Goal: Task Accomplishment & Management: Manage account settings

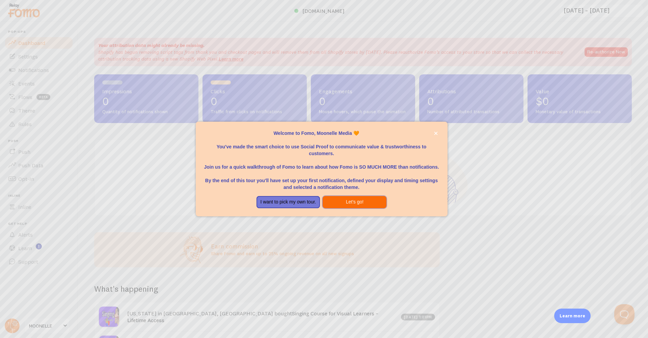
click at [358, 200] on button "Let's go!" at bounding box center [355, 202] width 64 height 12
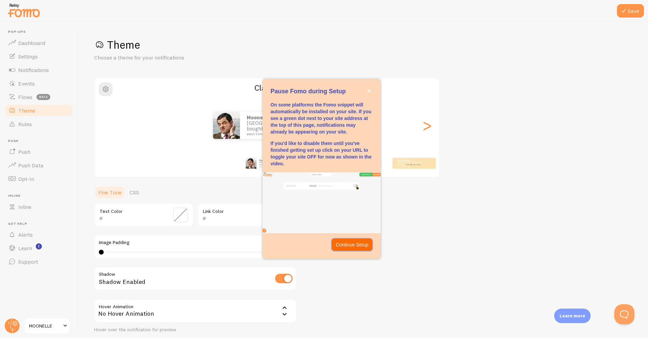
click at [346, 244] on p "Continue Setup" at bounding box center [352, 244] width 33 height 7
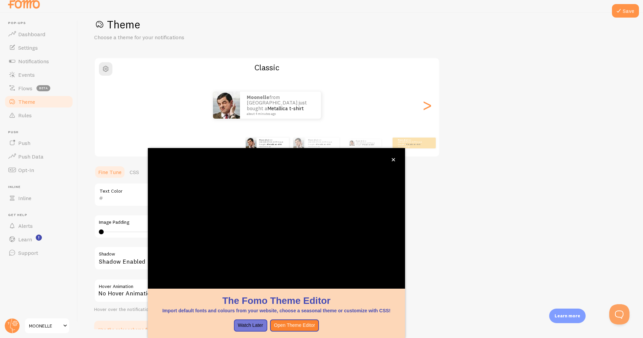
scroll to position [8, 0]
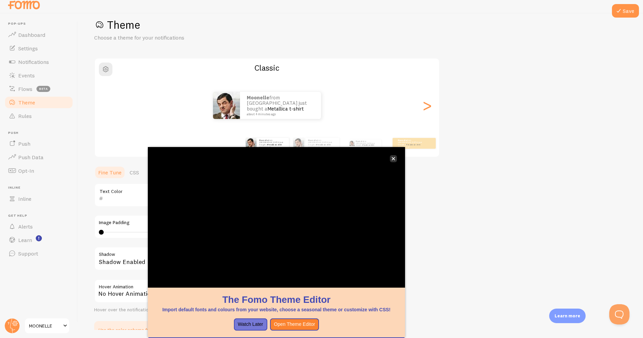
click at [394, 158] on icon "close," at bounding box center [393, 158] width 3 height 3
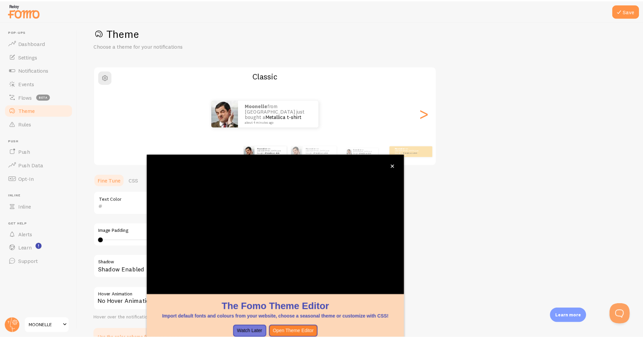
scroll to position [7, 0]
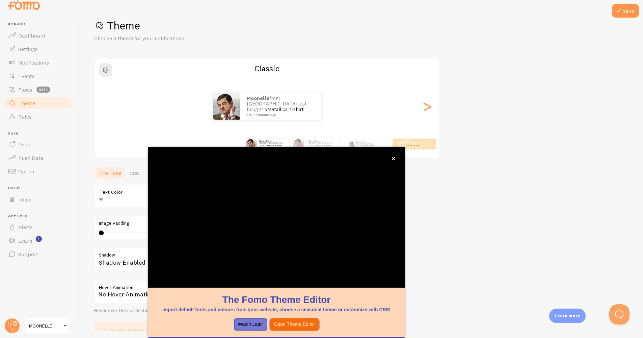
click at [298, 326] on button "Open Theme Editor" at bounding box center [294, 324] width 49 height 12
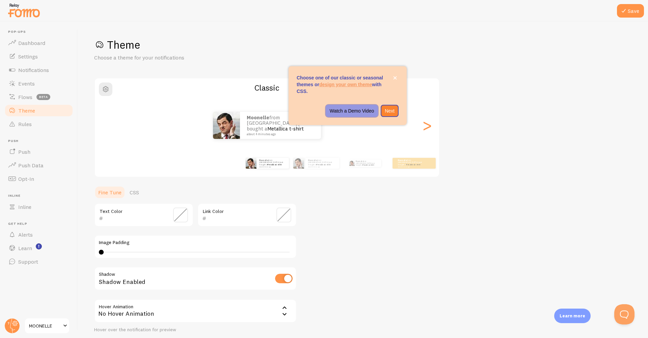
click at [340, 112] on p "Watch a Demo Video" at bounding box center [352, 110] width 45 height 7
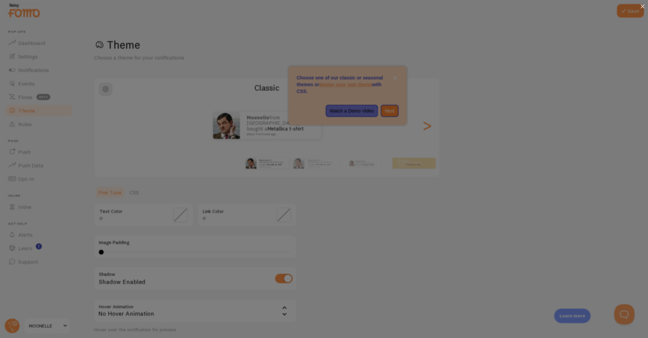
click at [644, 5] on icon at bounding box center [643, 6] width 4 height 4
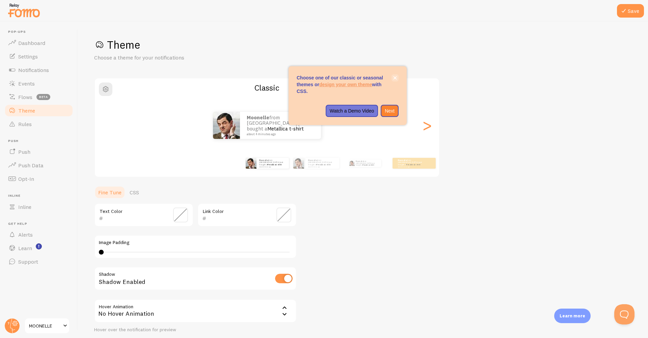
click at [396, 78] on icon "close," at bounding box center [395, 77] width 3 height 3
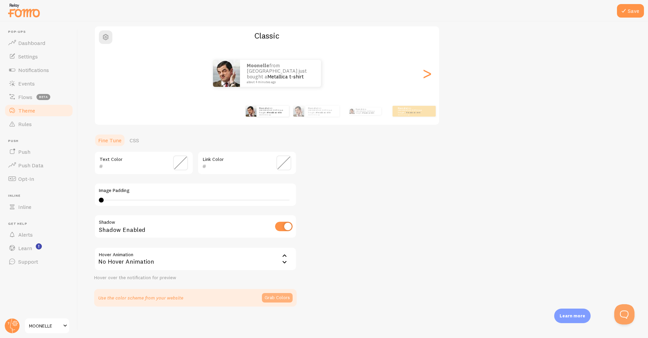
click at [286, 296] on button "Grab Colors" at bounding box center [277, 297] width 31 height 9
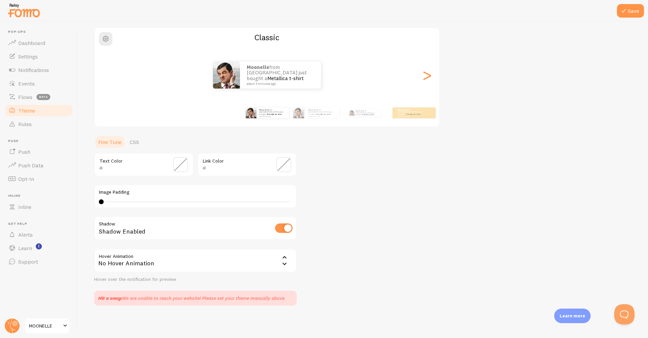
scroll to position [49, 0]
click at [179, 166] on span at bounding box center [180, 165] width 15 height 15
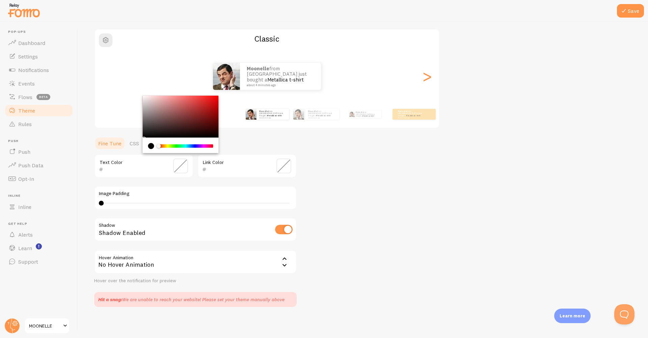
click at [265, 167] on input "text" at bounding box center [238, 169] width 62 height 8
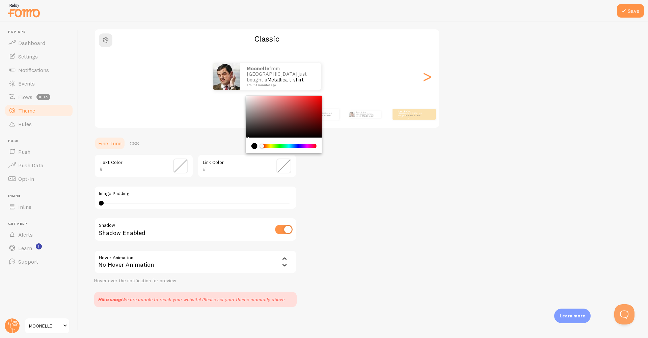
click at [283, 162] on span at bounding box center [284, 165] width 15 height 15
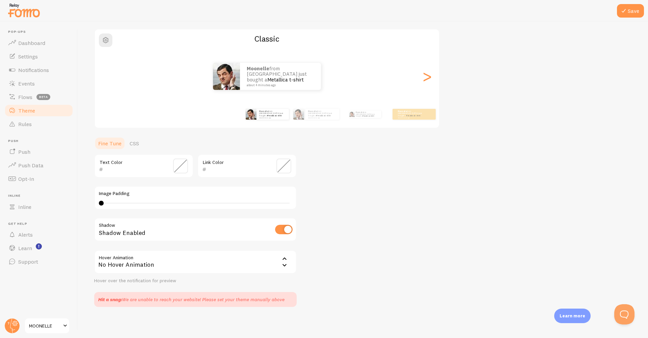
scroll to position [0, 0]
click at [122, 260] on div "No Hover Animation" at bounding box center [195, 262] width 203 height 24
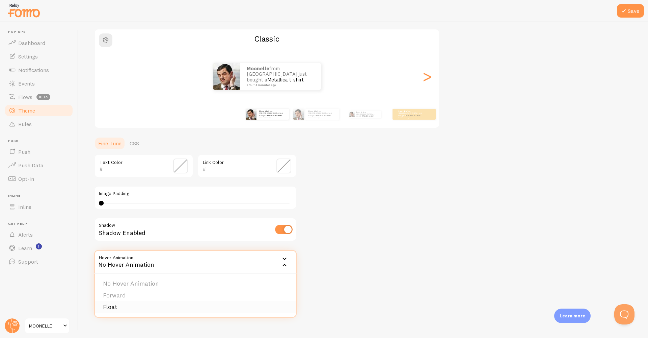
click at [109, 303] on li "Float" at bounding box center [195, 307] width 201 height 12
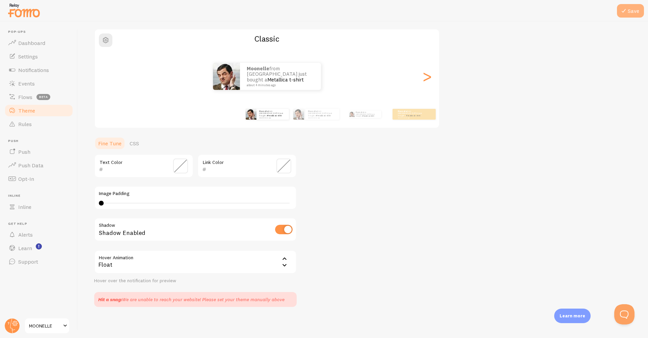
click at [625, 12] on icon at bounding box center [624, 11] width 8 height 8
click at [29, 97] on span "Flows" at bounding box center [25, 97] width 14 height 7
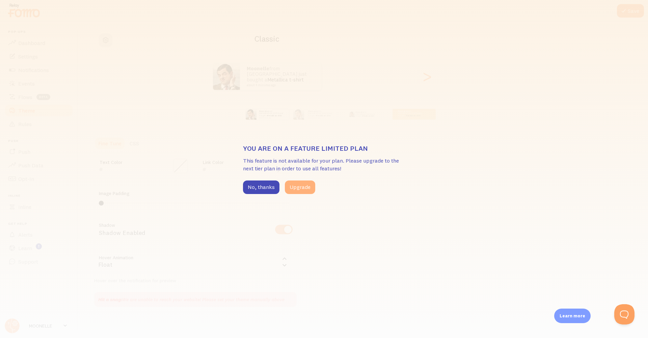
click at [302, 187] on button "Upgrade" at bounding box center [300, 187] width 30 height 14
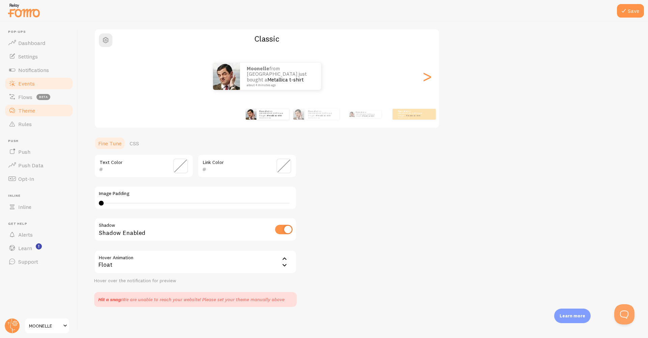
click at [30, 83] on span "Events" at bounding box center [26, 83] width 17 height 7
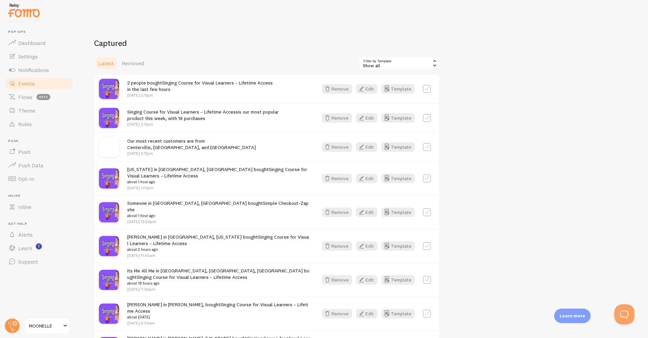
scroll to position [155, 0]
click at [402, 88] on button "Template" at bounding box center [398, 89] width 33 height 9
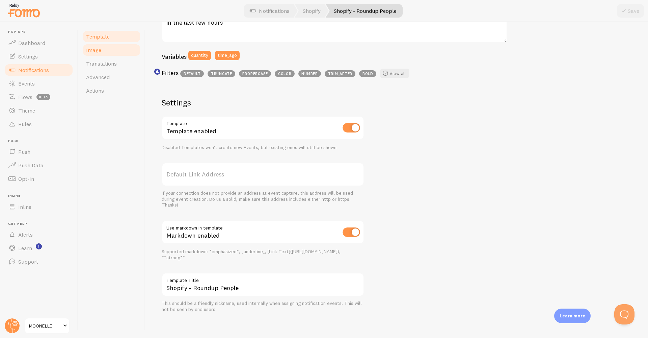
click at [108, 51] on link "Image" at bounding box center [111, 50] width 59 height 14
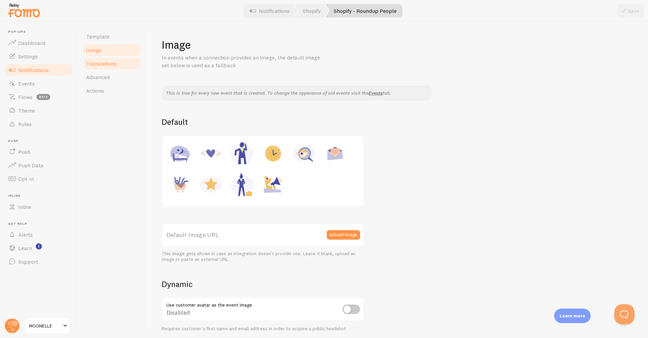
click at [109, 62] on span "Translations" at bounding box center [101, 63] width 31 height 7
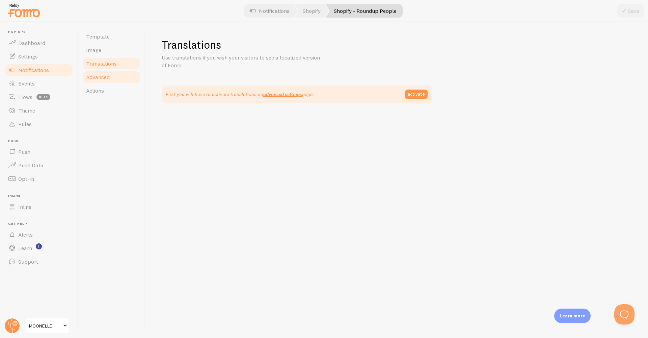
click at [106, 76] on span "Advanced" at bounding box center [98, 77] width 24 height 7
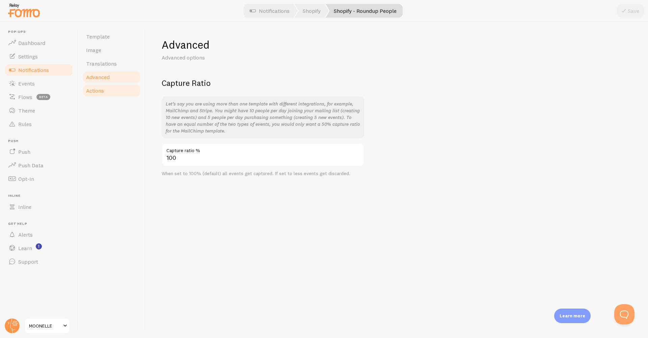
click at [107, 90] on link "Actions" at bounding box center [111, 91] width 59 height 14
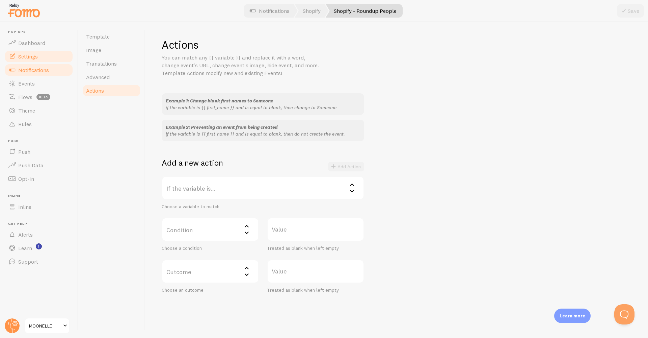
click at [26, 54] on span "Settings" at bounding box center [28, 56] width 20 height 7
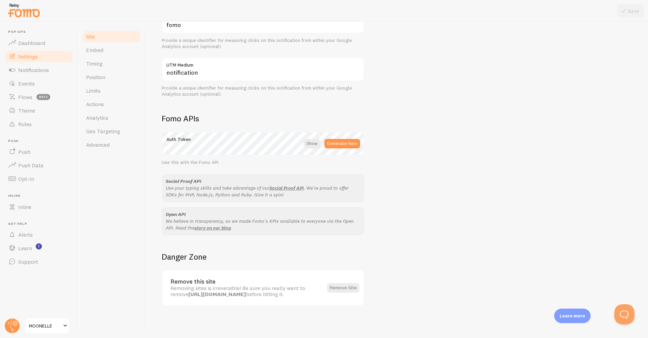
scroll to position [299, 0]
click at [50, 44] on link "Dashboard" at bounding box center [39, 43] width 70 height 14
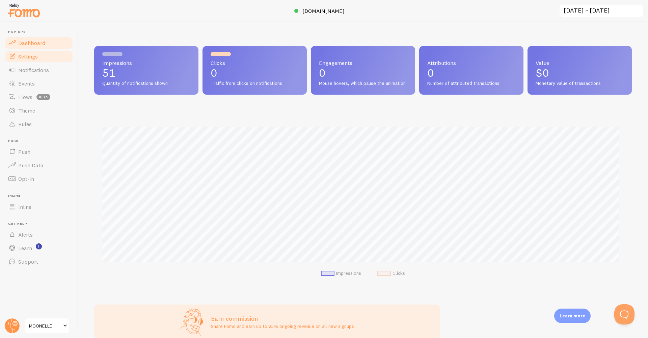
click at [30, 57] on span "Settings" at bounding box center [28, 56] width 20 height 7
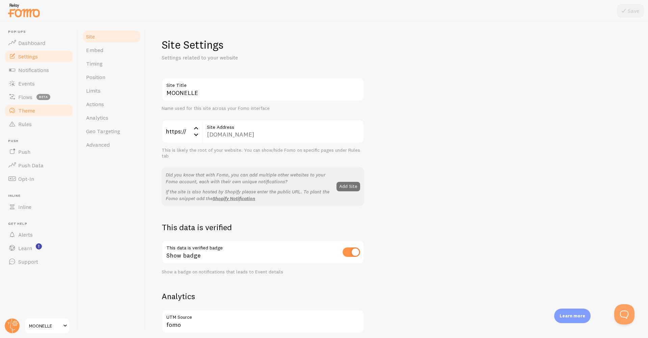
click at [51, 111] on link "Theme" at bounding box center [39, 111] width 70 height 14
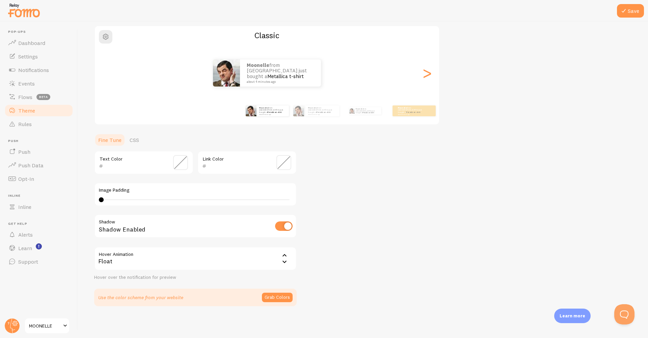
scroll to position [52, 0]
click at [107, 35] on span "button" at bounding box center [106, 37] width 8 height 8
click at [104, 38] on span "button" at bounding box center [106, 37] width 8 height 8
click at [426, 75] on div ">" at bounding box center [427, 73] width 8 height 49
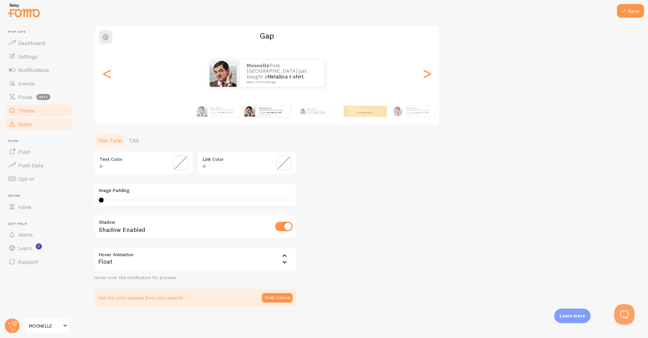
click at [30, 124] on span "Rules" at bounding box center [25, 124] width 14 height 7
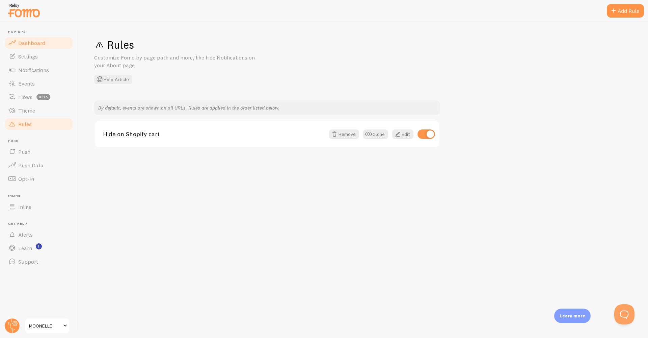
click at [37, 44] on span "Dashboard" at bounding box center [31, 43] width 27 height 7
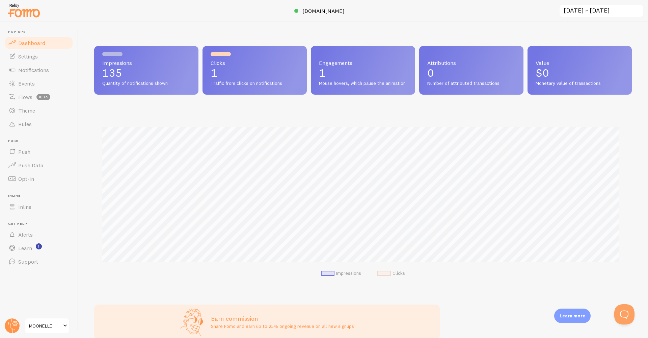
scroll to position [177, 533]
click at [49, 69] on link "Notifications" at bounding box center [39, 70] width 70 height 14
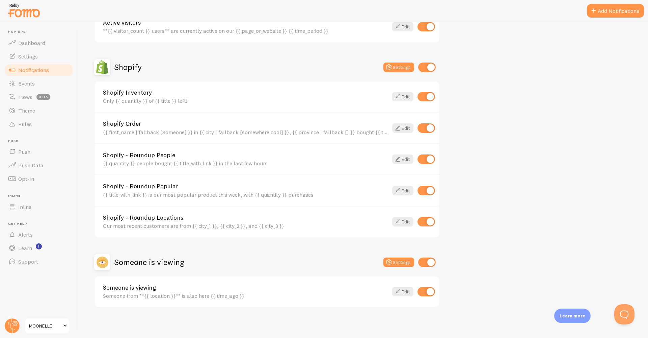
click at [427, 291] on input "checkbox" at bounding box center [427, 291] width 18 height 9
checkbox input "false"
click at [427, 188] on input "checkbox" at bounding box center [427, 190] width 18 height 9
checkbox input "false"
click at [428, 95] on input "checkbox" at bounding box center [427, 96] width 18 height 9
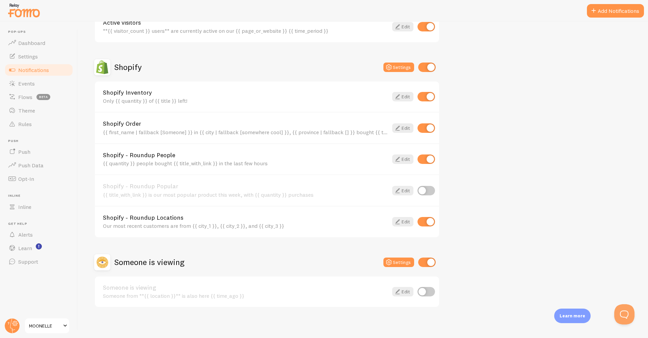
checkbox input "false"
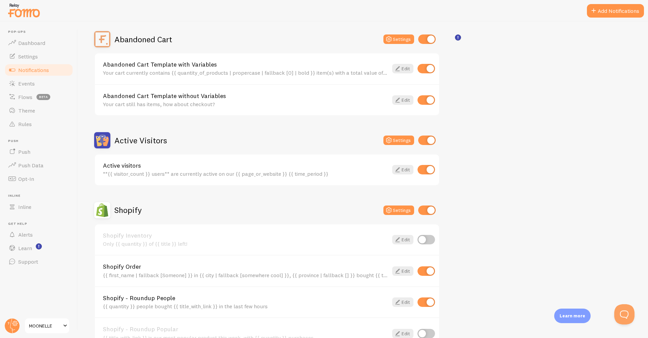
scroll to position [62, 0]
click at [423, 101] on input "checkbox" at bounding box center [427, 99] width 18 height 9
checkbox input "false"
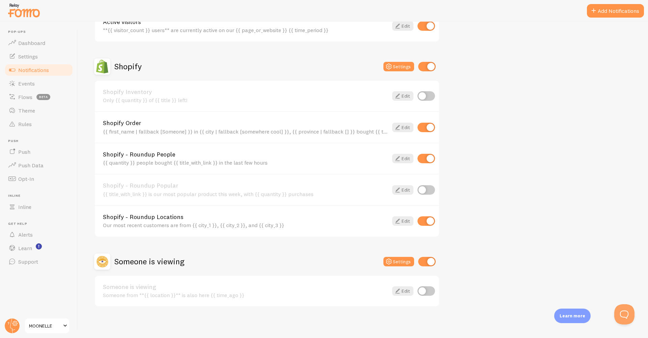
scroll to position [204, 0]
click at [428, 289] on input "checkbox" at bounding box center [427, 291] width 18 height 9
checkbox input "true"
click at [429, 220] on input "checkbox" at bounding box center [427, 221] width 18 height 9
checkbox input "false"
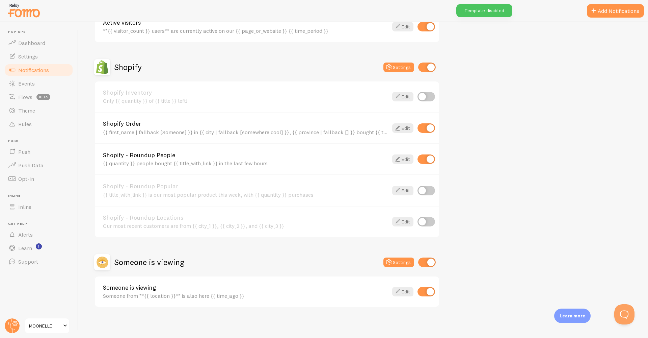
click at [424, 290] on input "checkbox" at bounding box center [427, 291] width 18 height 9
checkbox input "false"
click at [49, 84] on link "Events" at bounding box center [39, 84] width 70 height 14
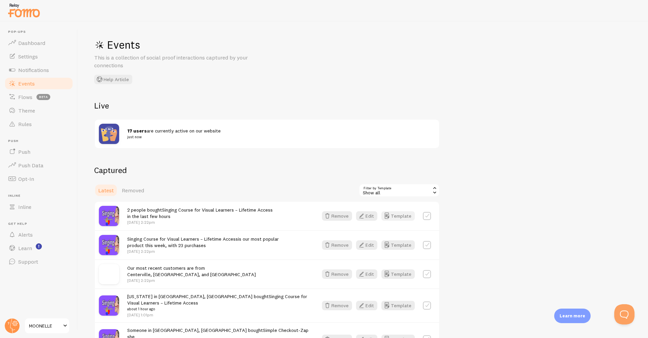
click at [397, 214] on button "Template" at bounding box center [398, 215] width 33 height 9
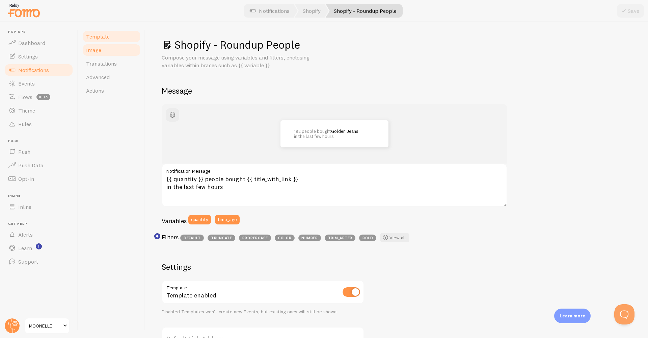
click at [111, 52] on link "Image" at bounding box center [111, 50] width 59 height 14
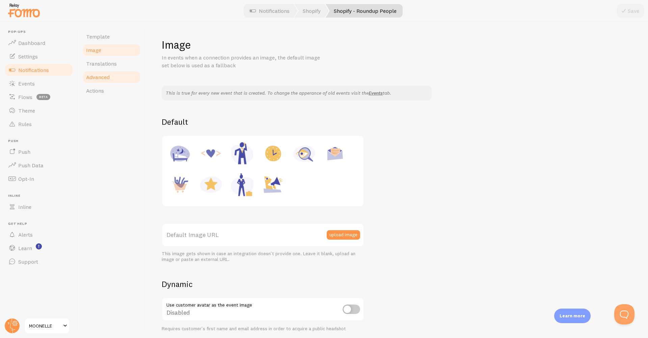
click at [113, 78] on link "Advanced" at bounding box center [111, 77] width 59 height 14
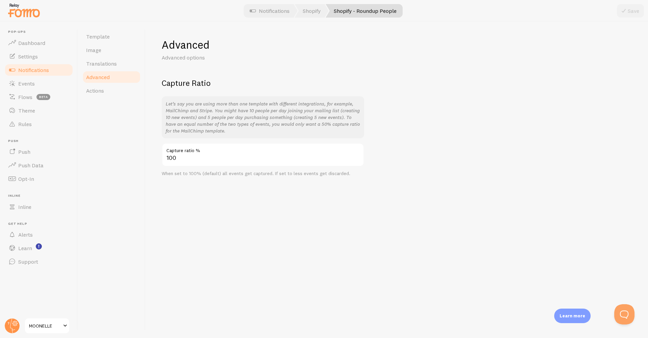
click at [113, 81] on link "Advanced" at bounding box center [111, 77] width 59 height 14
click at [111, 91] on link "Actions" at bounding box center [111, 91] width 59 height 14
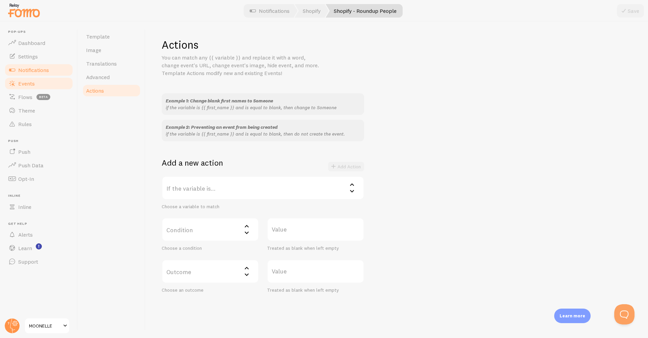
click at [41, 83] on link "Events" at bounding box center [39, 84] width 70 height 14
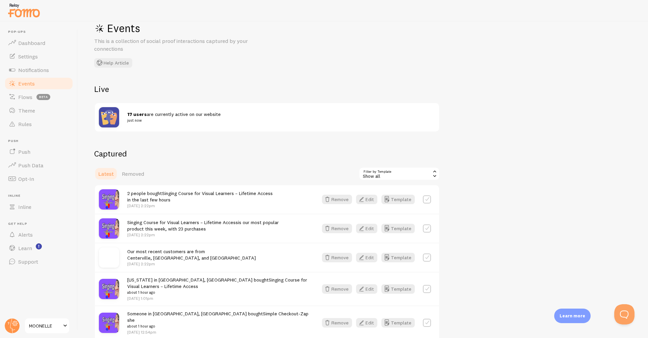
scroll to position [18, 0]
click at [38, 111] on link "Theme" at bounding box center [39, 111] width 70 height 14
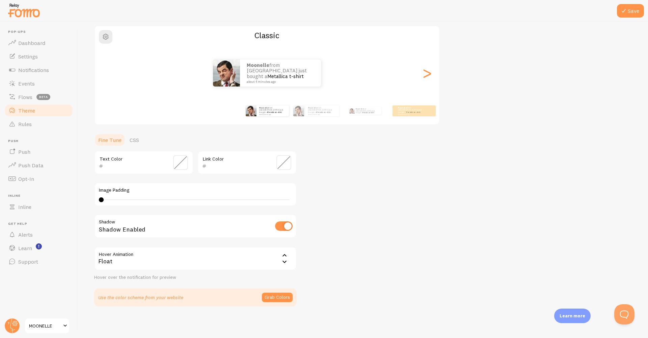
scroll to position [52, 0]
click at [281, 257] on icon at bounding box center [285, 256] width 8 height 8
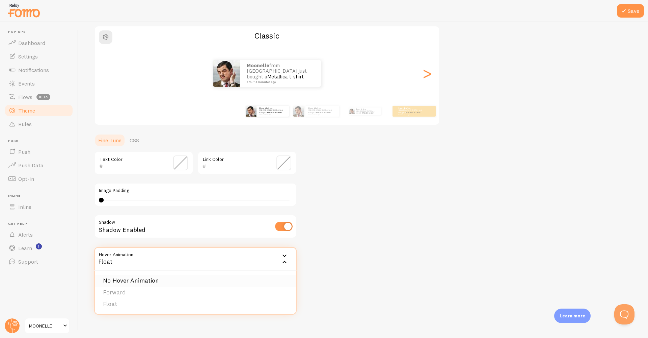
click at [166, 279] on li "No Hover Animation" at bounding box center [195, 281] width 201 height 12
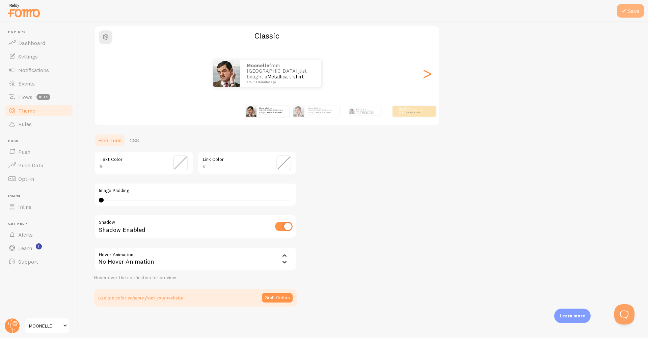
click at [629, 7] on button "Save" at bounding box center [630, 11] width 27 height 14
click at [152, 260] on div "No Hover Animation" at bounding box center [195, 259] width 203 height 24
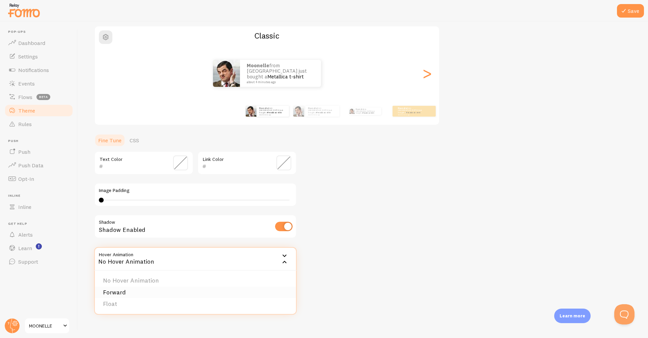
click at [150, 287] on li "Forward" at bounding box center [195, 292] width 201 height 12
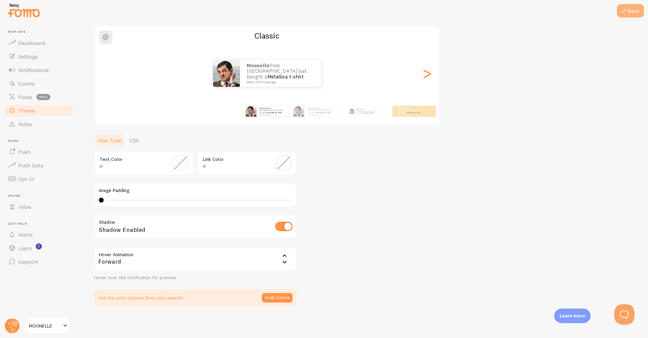
click at [628, 10] on button "Save" at bounding box center [630, 11] width 27 height 14
click at [286, 224] on input "checkbox" at bounding box center [284, 226] width 18 height 9
checkbox input "true"
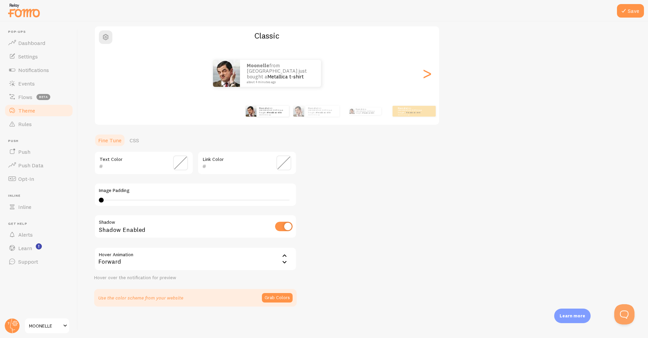
click at [249, 261] on div "Forward" at bounding box center [195, 259] width 203 height 24
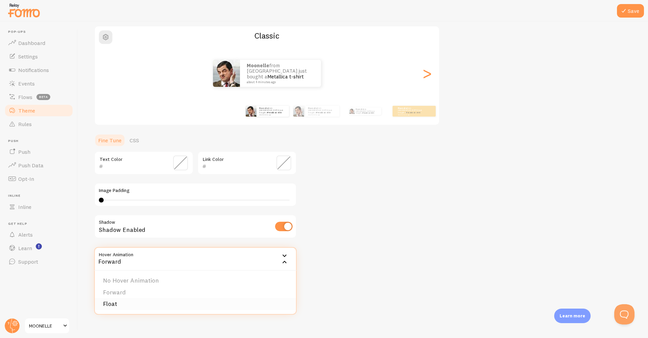
click at [110, 304] on li "Float" at bounding box center [195, 304] width 201 height 12
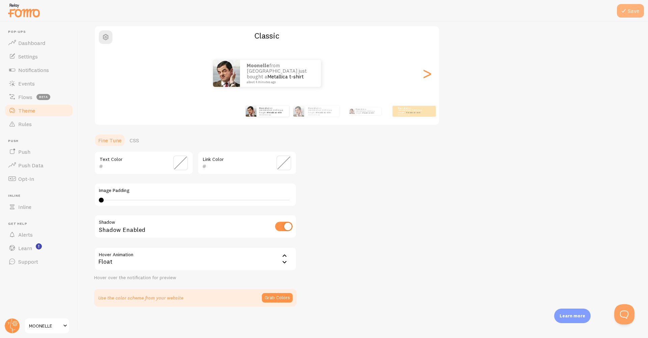
click at [625, 12] on icon at bounding box center [624, 11] width 8 height 8
click at [41, 151] on link "Push" at bounding box center [39, 152] width 70 height 14
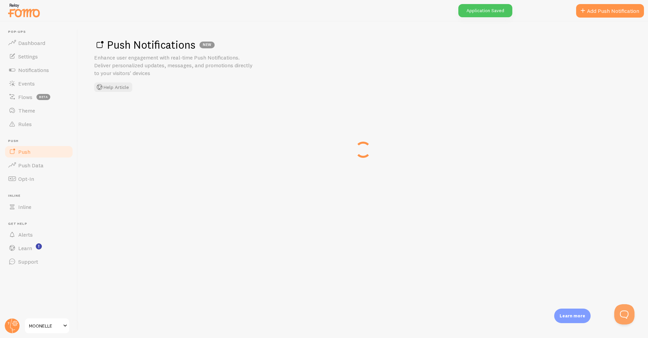
click at [629, 10] on link "Add Push Notification" at bounding box center [610, 11] width 68 height 14
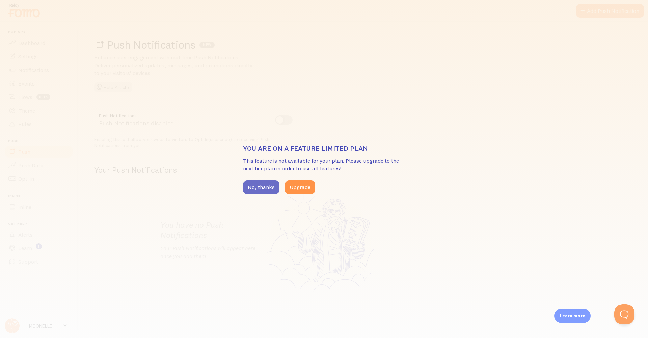
click at [262, 188] on button "No, thanks" at bounding box center [261, 187] width 36 height 14
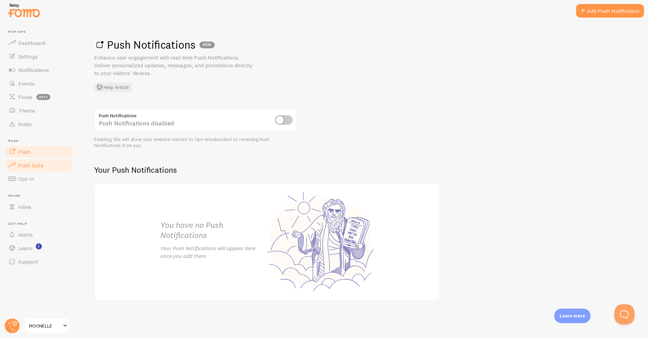
click at [34, 166] on span "Push Data" at bounding box center [30, 165] width 25 height 7
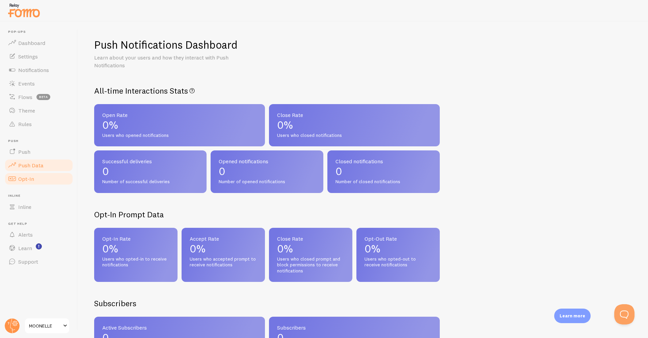
click at [32, 182] on link "Opt-In" at bounding box center [39, 179] width 70 height 14
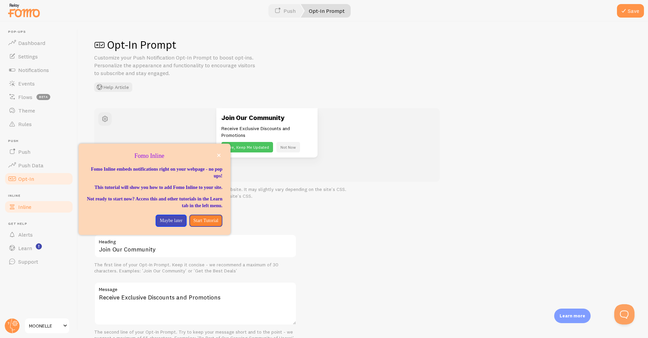
click at [27, 204] on span "Inline" at bounding box center [24, 206] width 13 height 7
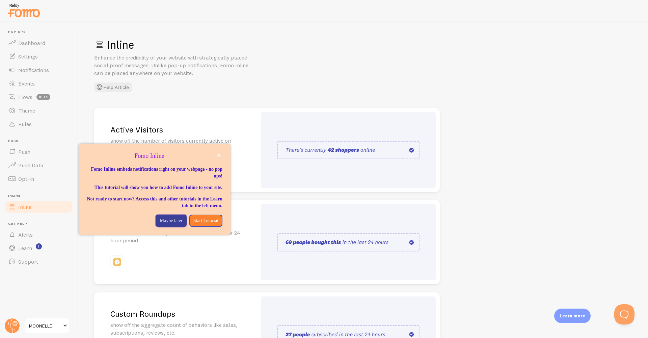
click at [166, 224] on p "Maybe later" at bounding box center [171, 220] width 23 height 7
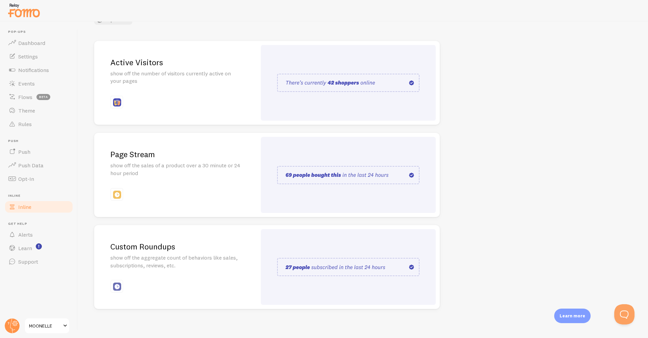
click at [195, 177] on div "Page Stream show off the sales of a product over a 30 minute or 24 hour period" at bounding box center [175, 175] width 163 height 84
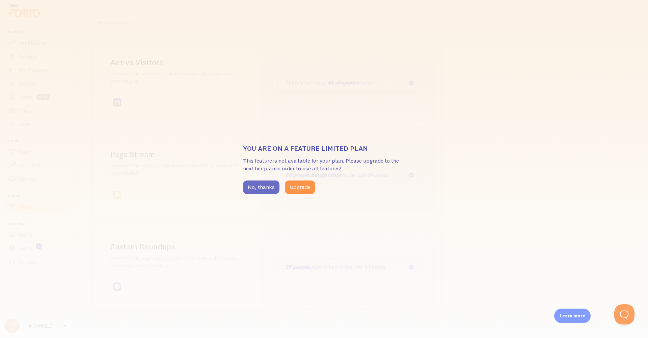
click at [258, 187] on button "No, thanks" at bounding box center [261, 187] width 36 height 14
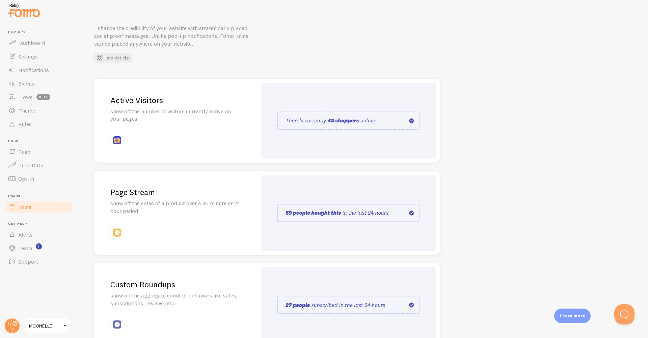
scroll to position [28, 0]
click at [19, 43] on span "Dashboard" at bounding box center [31, 43] width 27 height 7
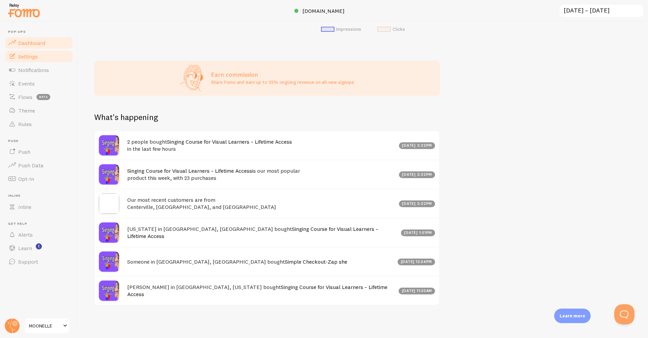
click at [33, 59] on span "Settings" at bounding box center [28, 56] width 20 height 7
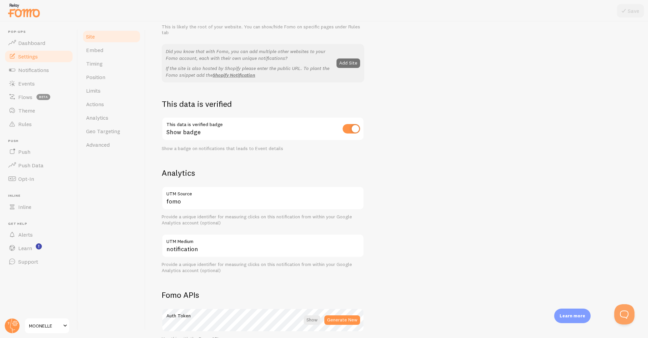
scroll to position [136, 0]
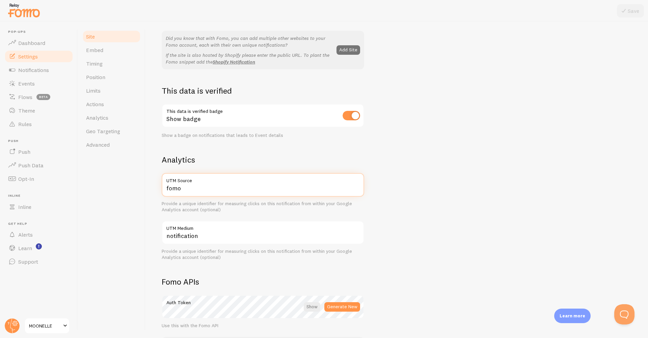
click at [191, 184] on input "fomo" at bounding box center [263, 185] width 203 height 24
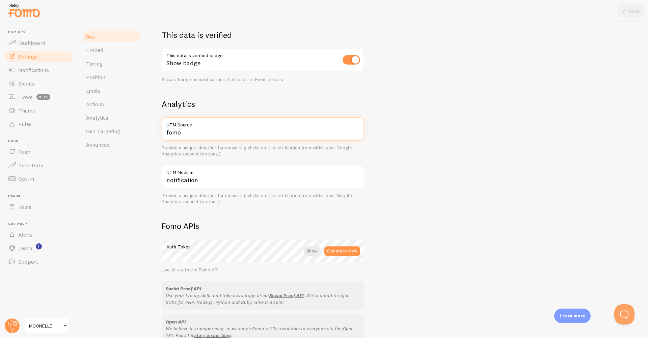
scroll to position [0, 0]
click at [128, 73] on link "Position" at bounding box center [111, 77] width 59 height 14
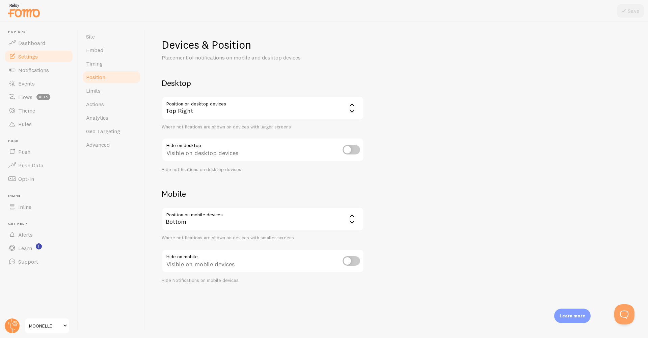
click at [293, 114] on div "Top Right" at bounding box center [263, 108] width 203 height 24
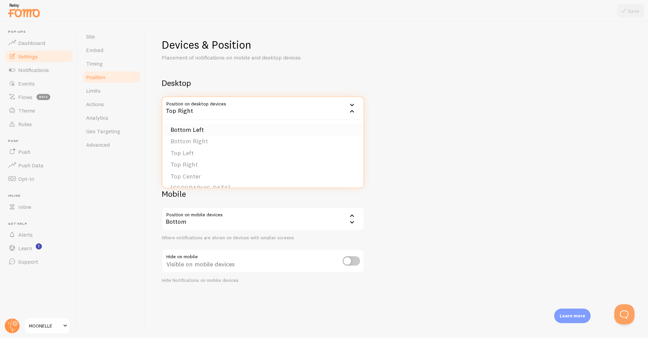
click at [203, 129] on li "Bottom Left" at bounding box center [262, 130] width 201 height 12
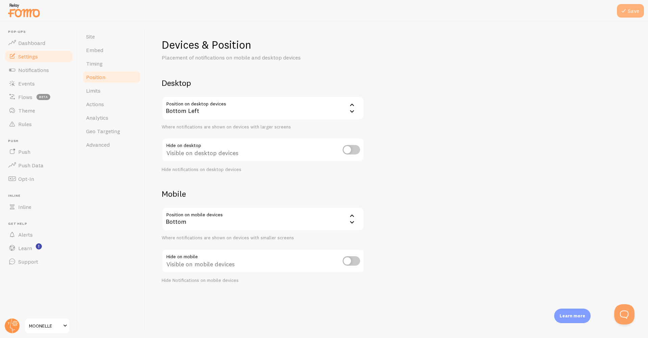
click at [635, 11] on button "Save" at bounding box center [630, 11] width 27 height 14
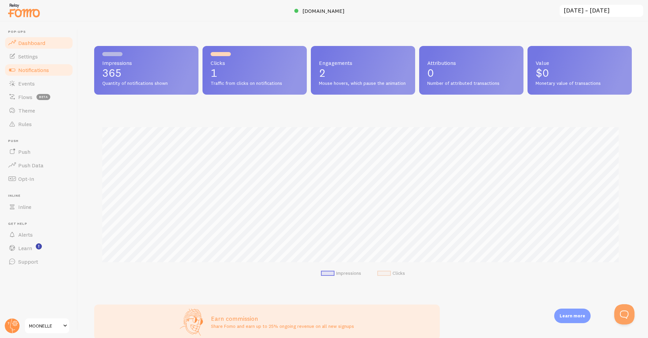
click at [36, 70] on span "Notifications" at bounding box center [33, 70] width 31 height 7
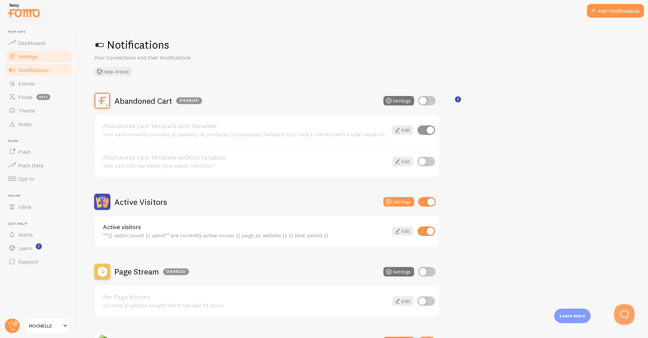
click at [25, 58] on span "Settings" at bounding box center [28, 56] width 20 height 7
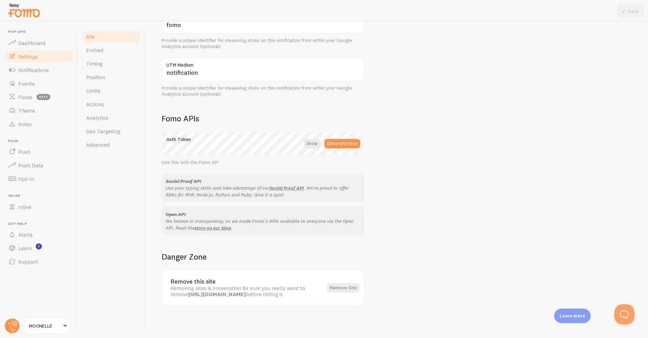
scroll to position [299, 0]
click at [40, 70] on span "Notifications" at bounding box center [33, 70] width 31 height 7
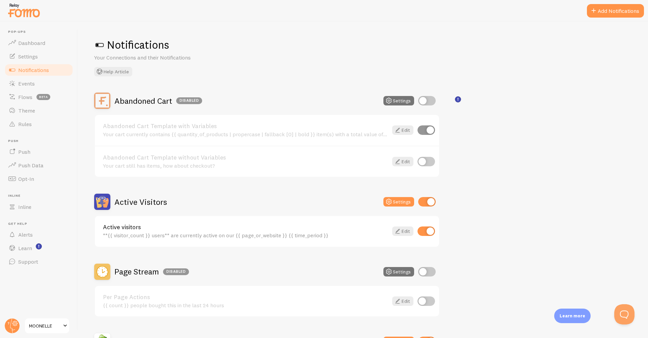
click at [428, 229] on input "checkbox" at bounding box center [427, 230] width 18 height 9
checkbox input "false"
click at [428, 201] on input "checkbox" at bounding box center [427, 201] width 18 height 9
checkbox input "false"
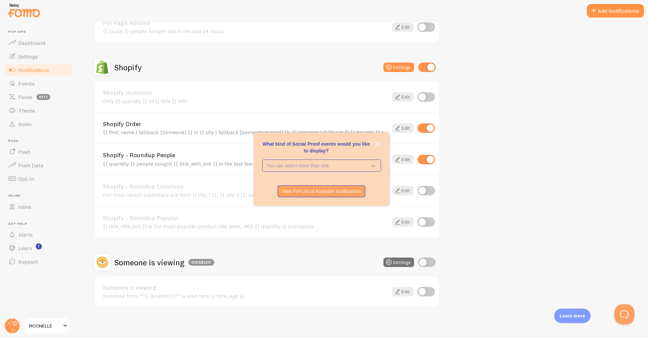
click at [376, 145] on icon "close," at bounding box center [378, 144] width 4 height 4
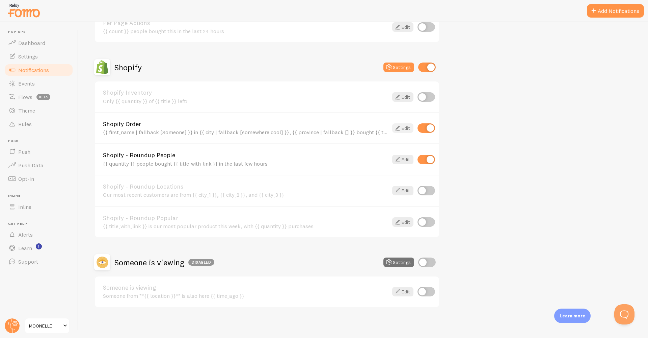
click at [403, 127] on link "Edit" at bounding box center [402, 127] width 21 height 9
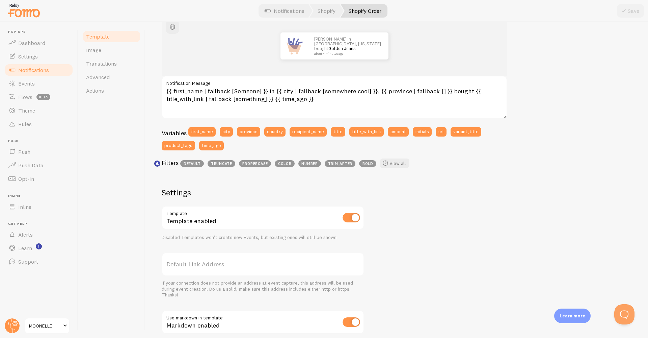
scroll to position [85, 0]
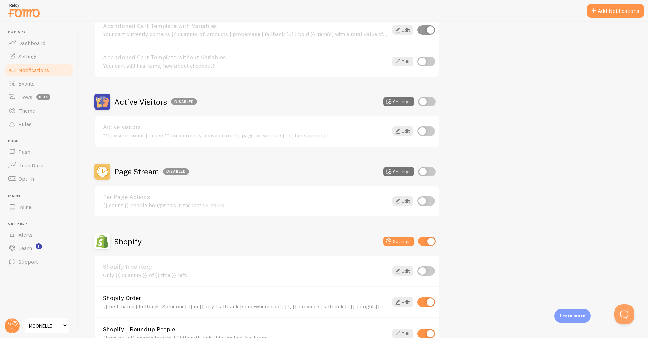
scroll to position [100, 0]
click at [431, 170] on input "checkbox" at bounding box center [427, 170] width 18 height 9
checkbox input "true"
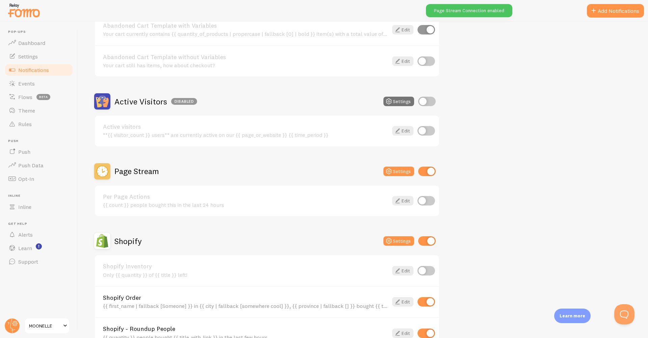
click at [430, 199] on input "checkbox" at bounding box center [427, 200] width 18 height 9
checkbox input "true"
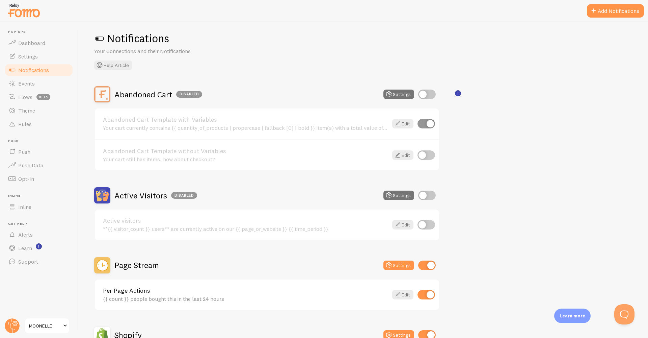
scroll to position [3, 0]
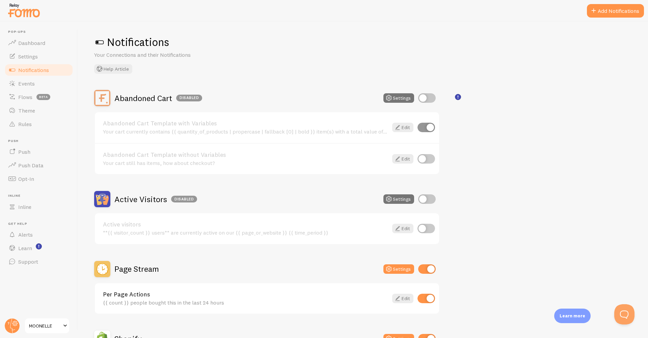
click at [428, 98] on input "checkbox" at bounding box center [427, 97] width 18 height 9
checkbox input "true"
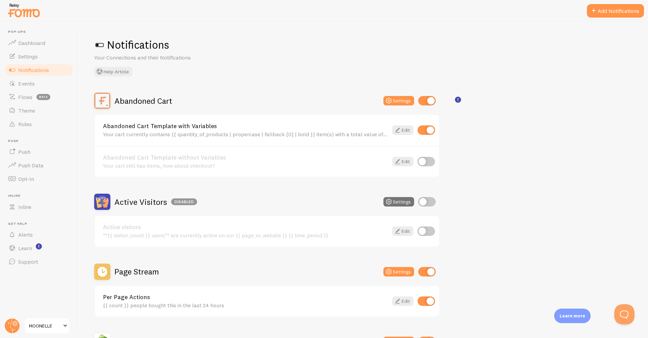
scroll to position [0, 0]
